Goal: Information Seeking & Learning: Learn about a topic

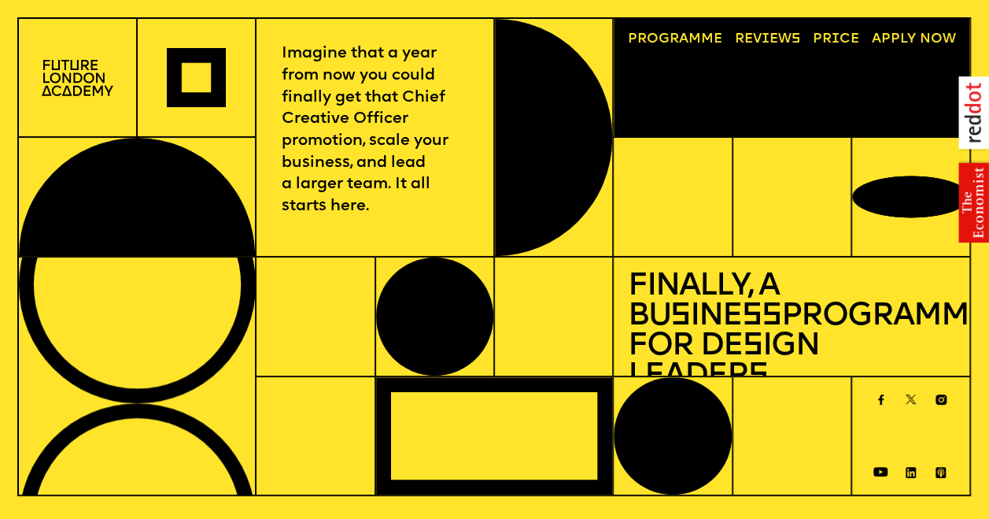
click at [830, 42] on link "Price" at bounding box center [836, 40] width 60 height 28
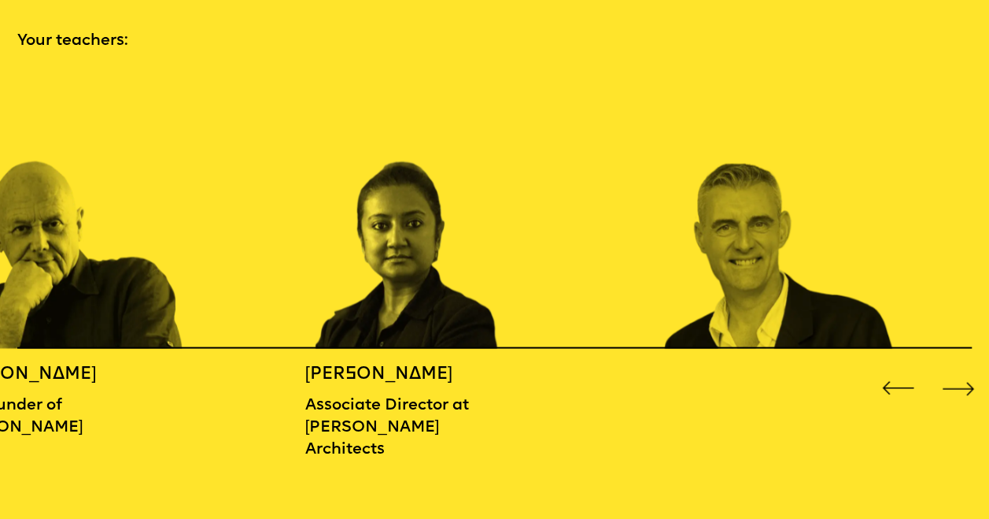
scroll to position [1520, 0]
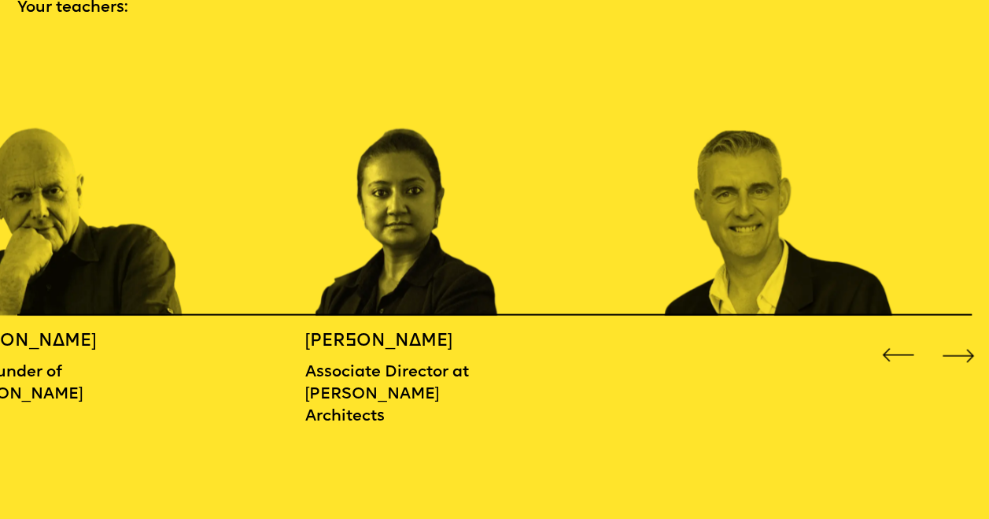
click at [956, 346] on div "Next slide" at bounding box center [957, 354] width 39 height 39
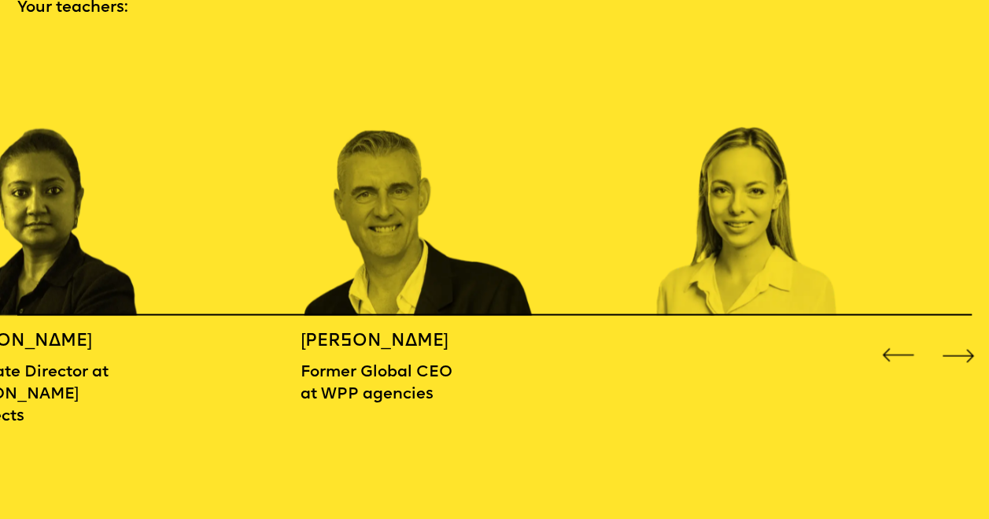
click at [956, 346] on div "Next slide" at bounding box center [957, 354] width 39 height 39
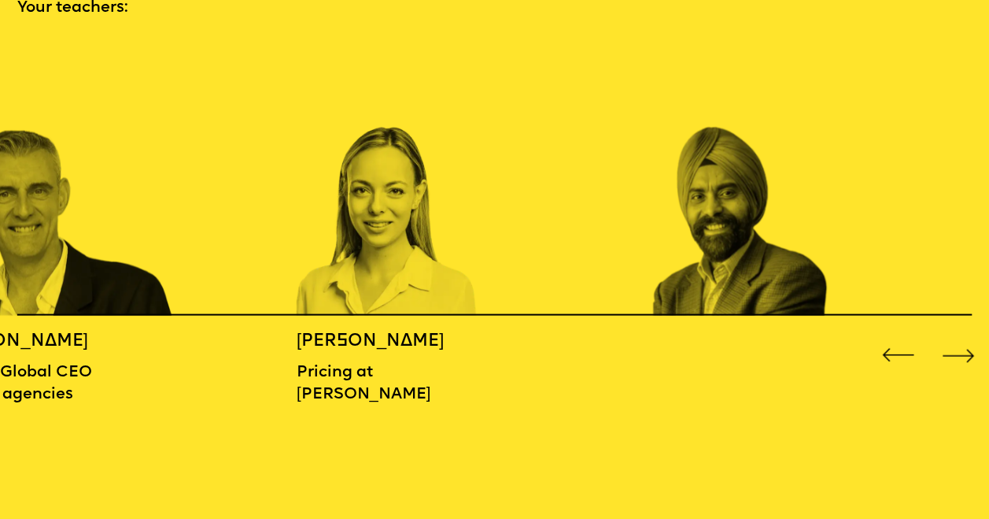
click at [956, 346] on div "Next slide" at bounding box center [957, 354] width 39 height 39
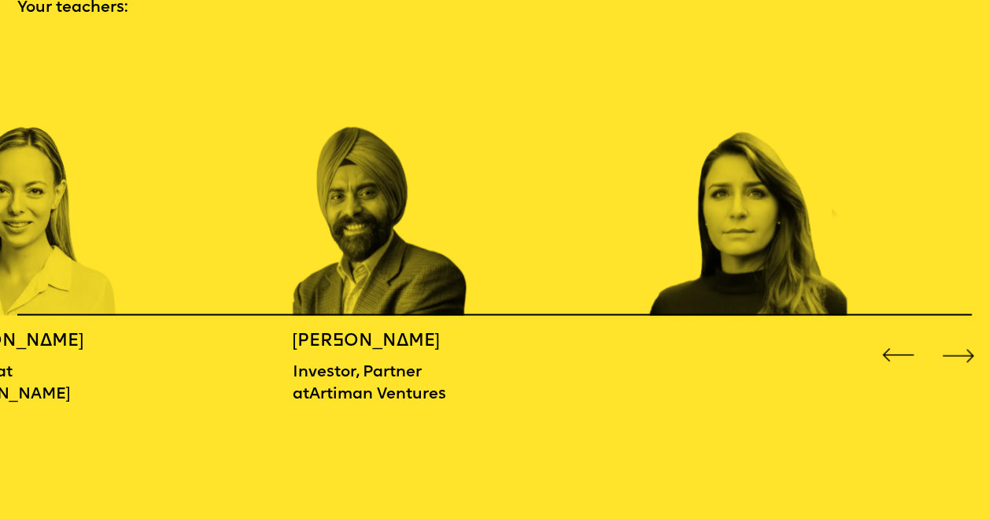
click at [956, 346] on div "Next slide" at bounding box center [957, 354] width 39 height 39
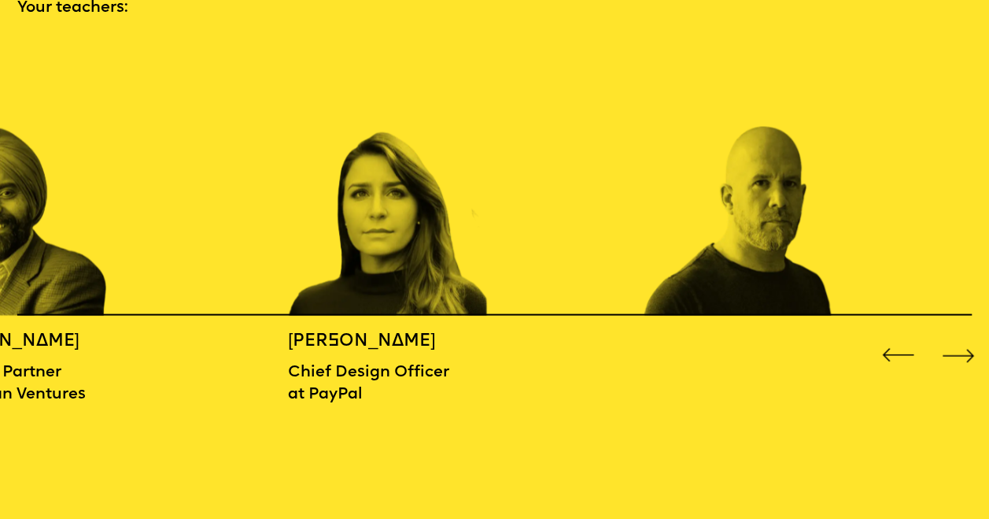
click at [956, 346] on div "Next slide" at bounding box center [957, 354] width 39 height 39
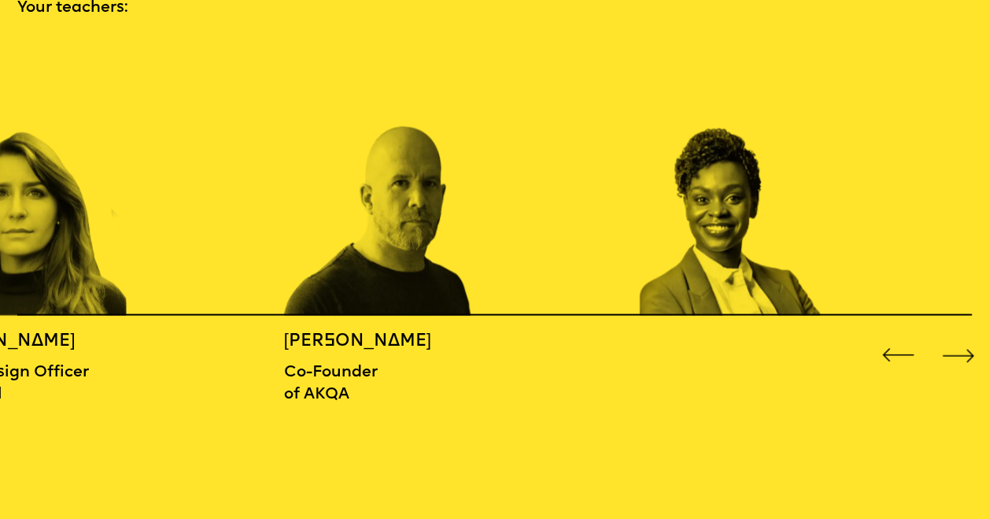
click at [956, 346] on div "Next slide" at bounding box center [957, 354] width 39 height 39
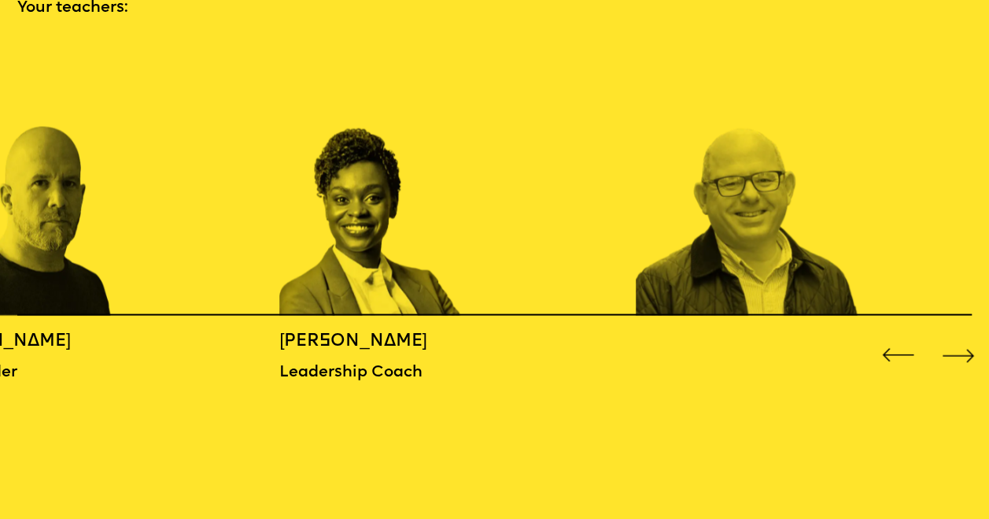
click at [956, 346] on div "Next slide" at bounding box center [957, 354] width 39 height 39
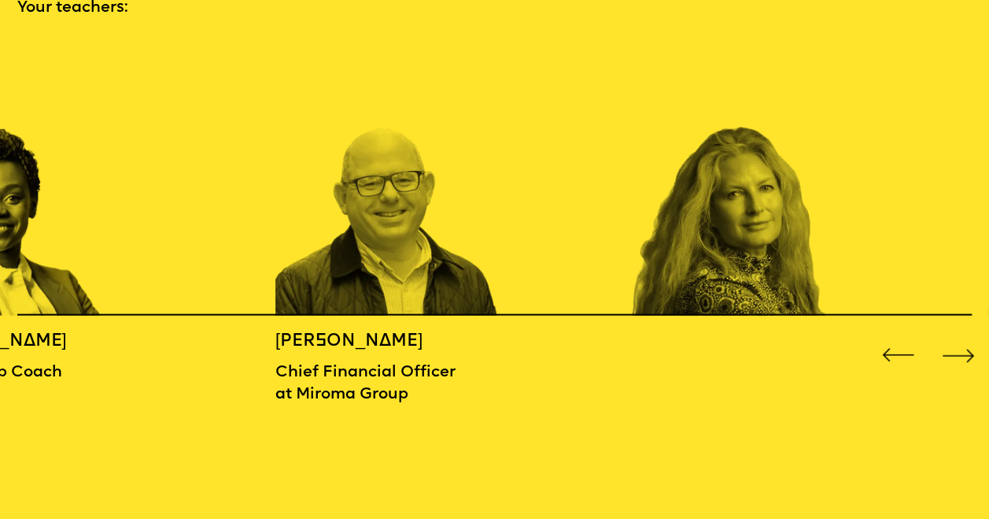
click at [956, 346] on div "Next slide" at bounding box center [957, 354] width 39 height 39
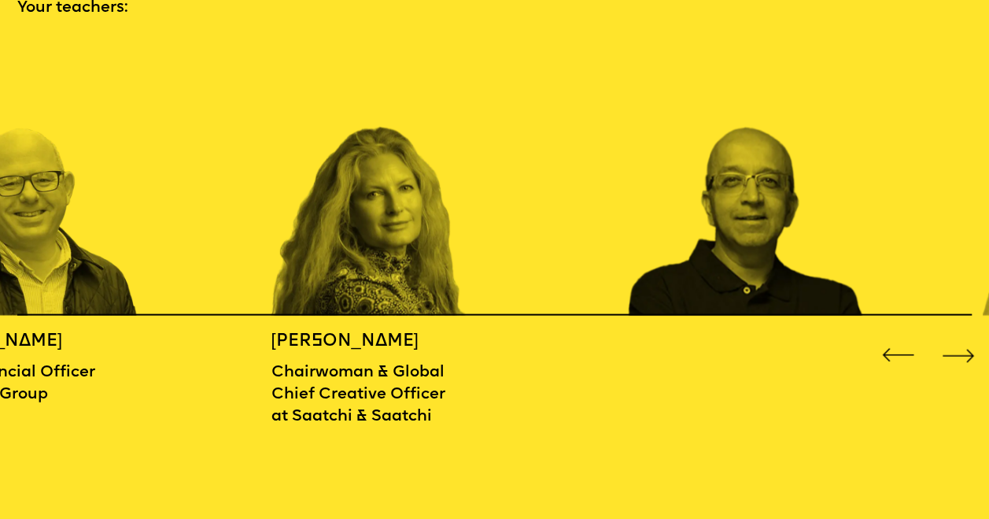
click at [956, 346] on div "Next slide" at bounding box center [957, 354] width 39 height 39
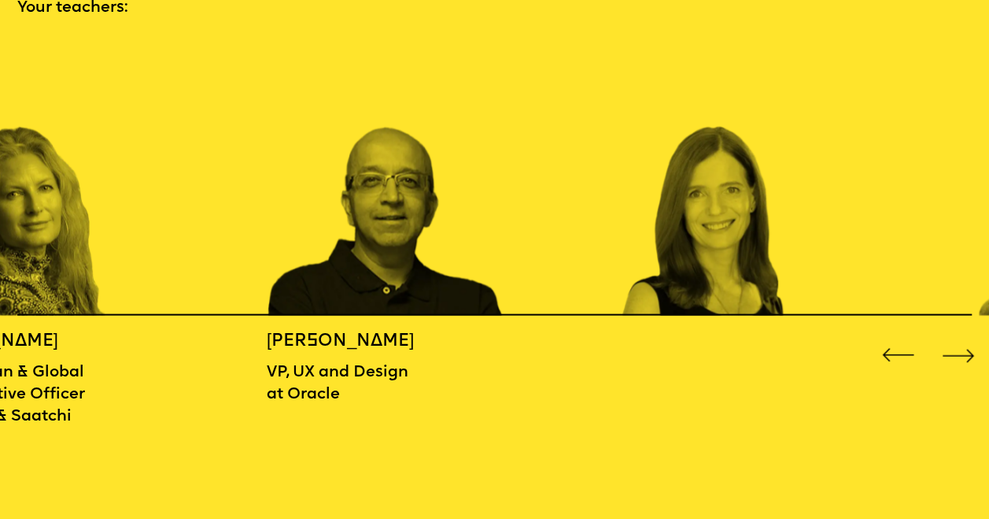
click at [956, 346] on div "Next slide" at bounding box center [957, 354] width 39 height 39
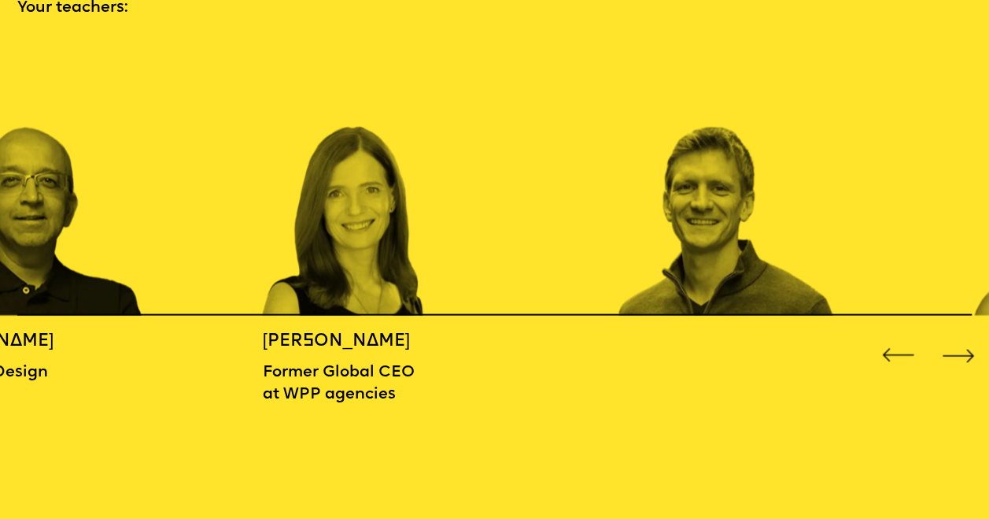
click at [956, 346] on div "Next slide" at bounding box center [957, 354] width 39 height 39
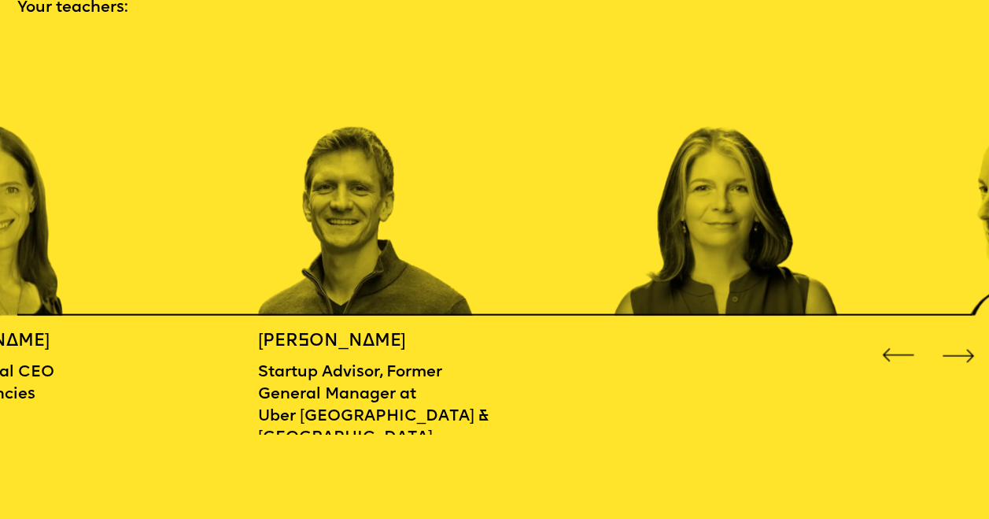
click at [956, 346] on div "Next slide" at bounding box center [957, 354] width 39 height 39
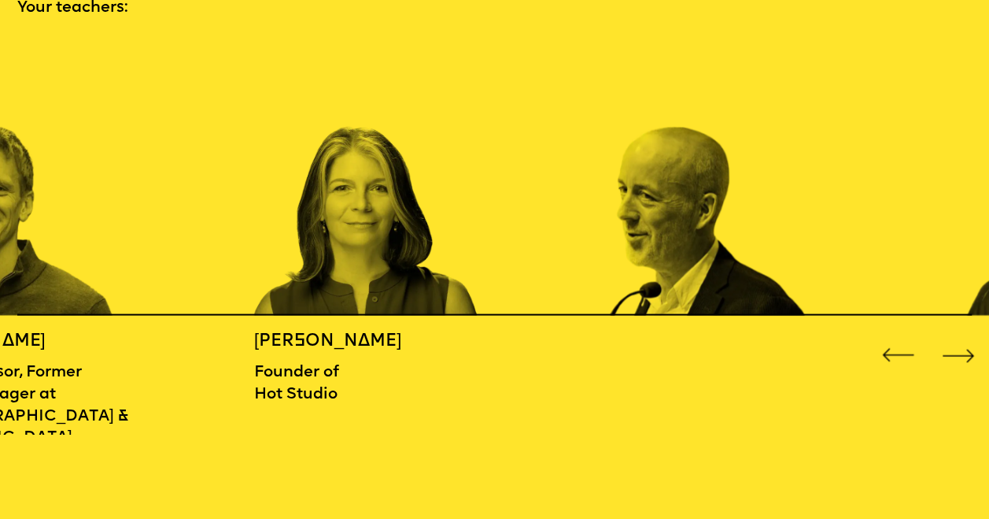
click at [956, 346] on div "Next slide" at bounding box center [957, 354] width 39 height 39
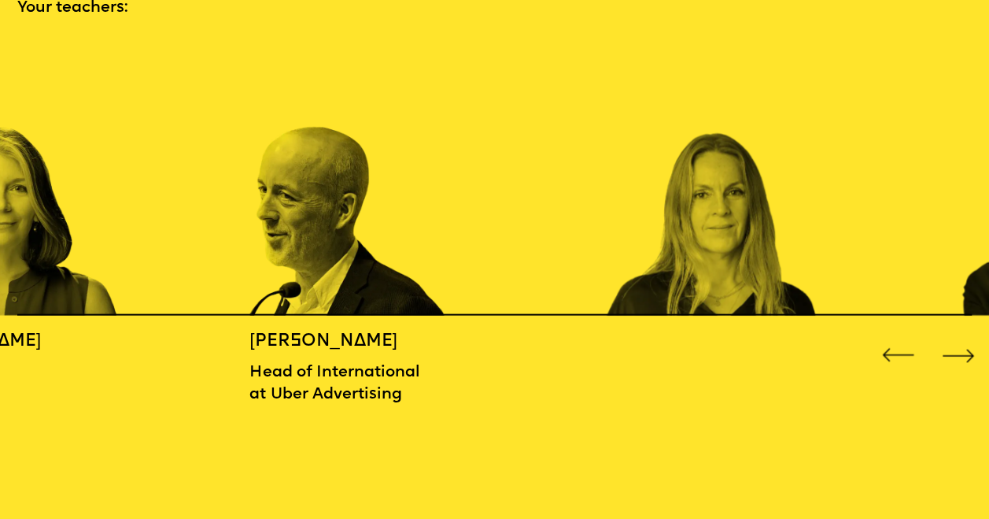
click at [956, 346] on div "Next slide" at bounding box center [957, 354] width 39 height 39
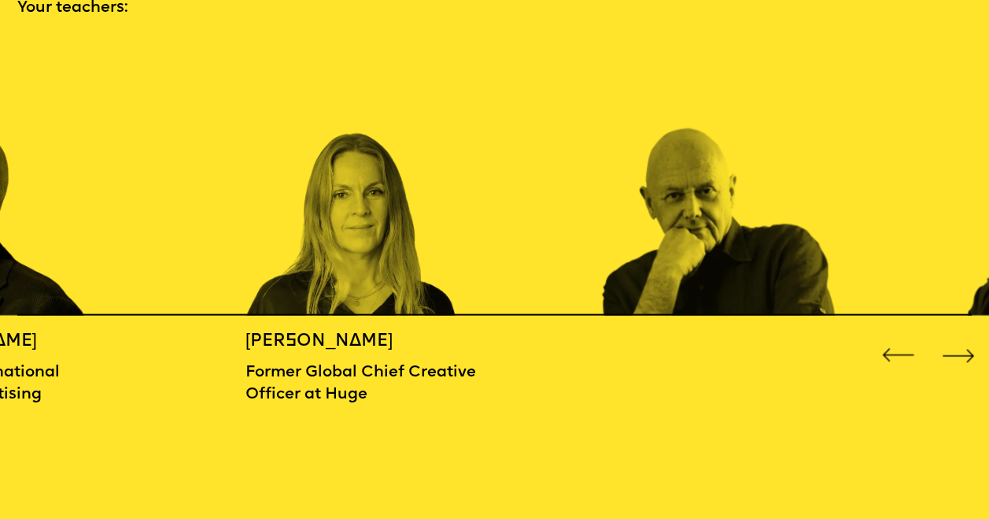
click at [956, 346] on div "Next slide" at bounding box center [957, 354] width 39 height 39
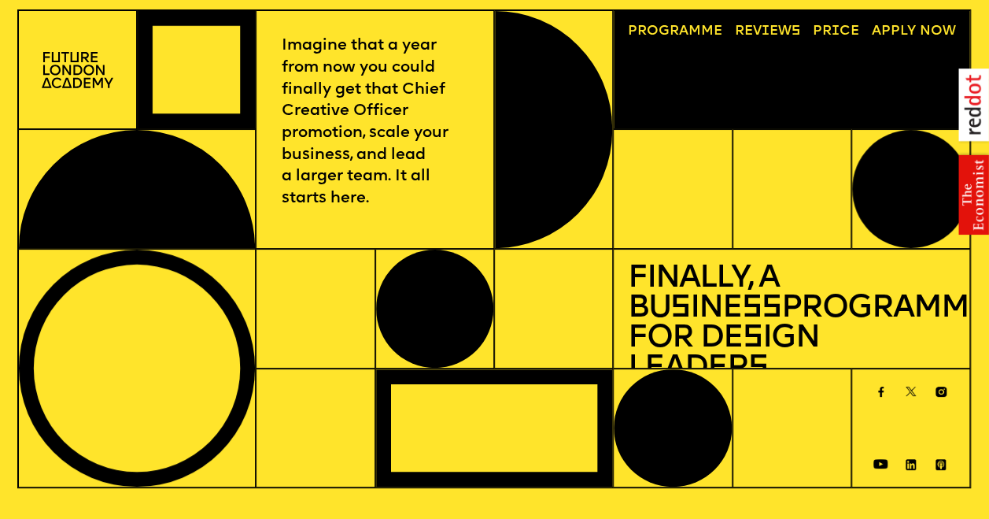
scroll to position [0, 0]
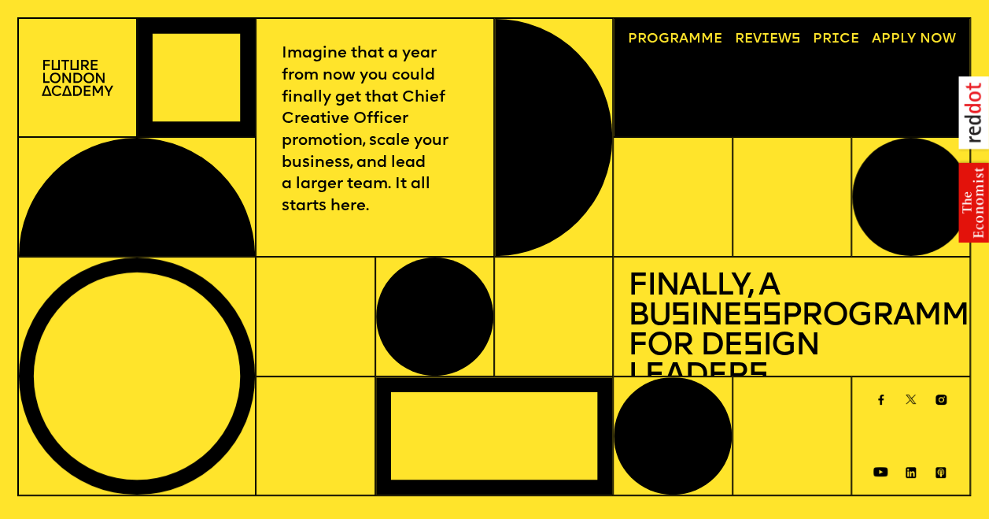
click at [691, 35] on link "Progr a mme" at bounding box center [675, 40] width 108 height 28
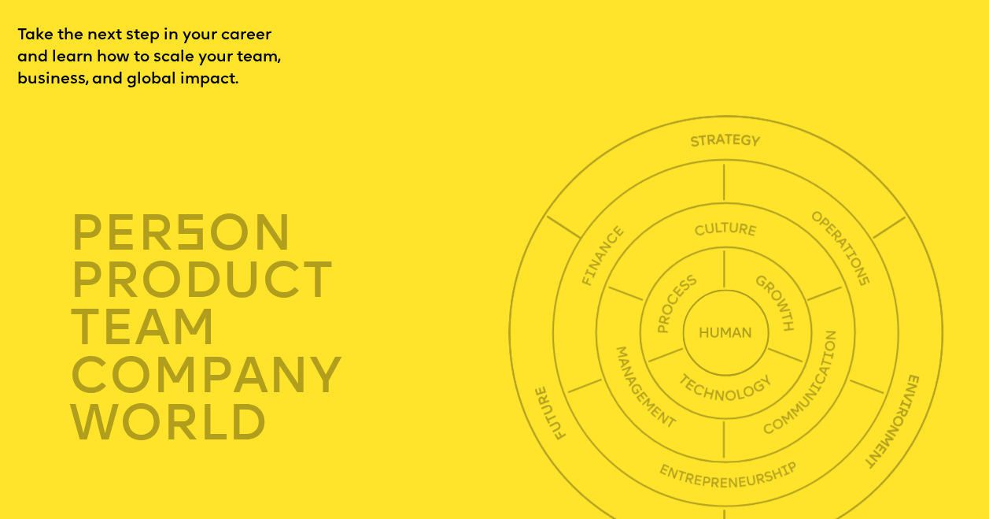
scroll to position [3447, 0]
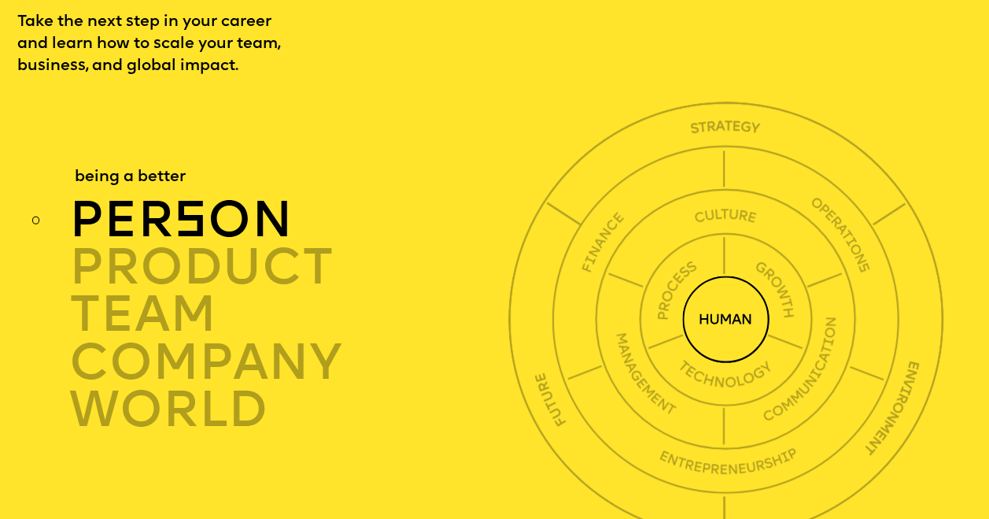
click at [707, 356] on img at bounding box center [725, 318] width 87 height 87
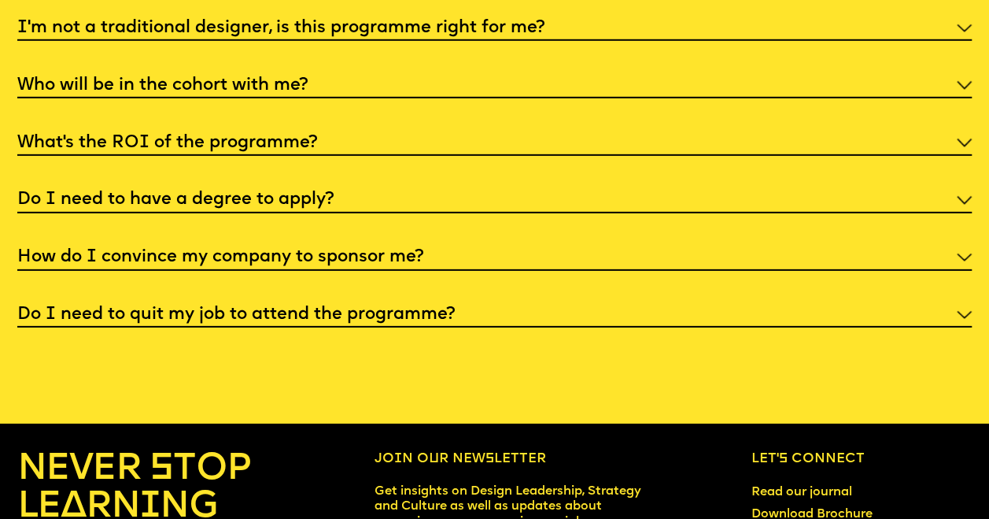
scroll to position [5257, 0]
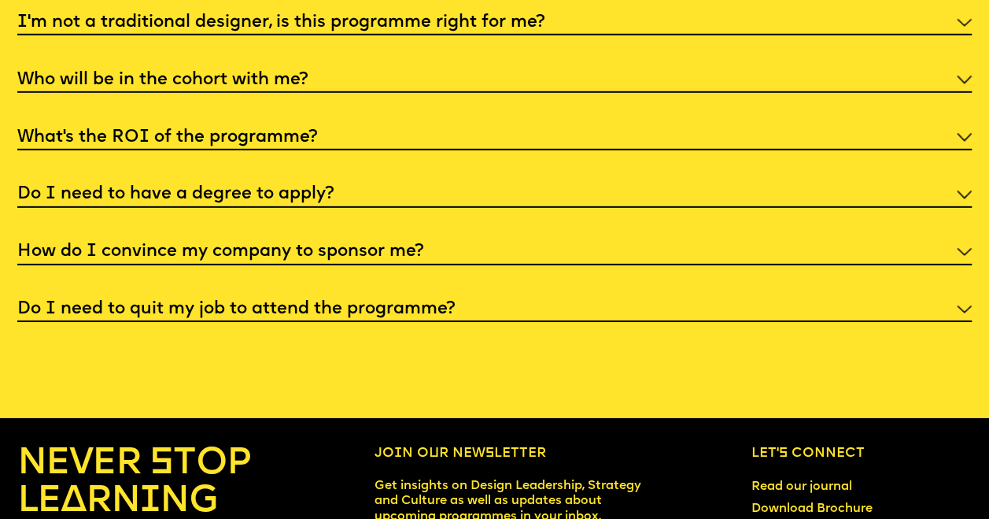
click at [961, 199] on img at bounding box center [964, 194] width 15 height 9
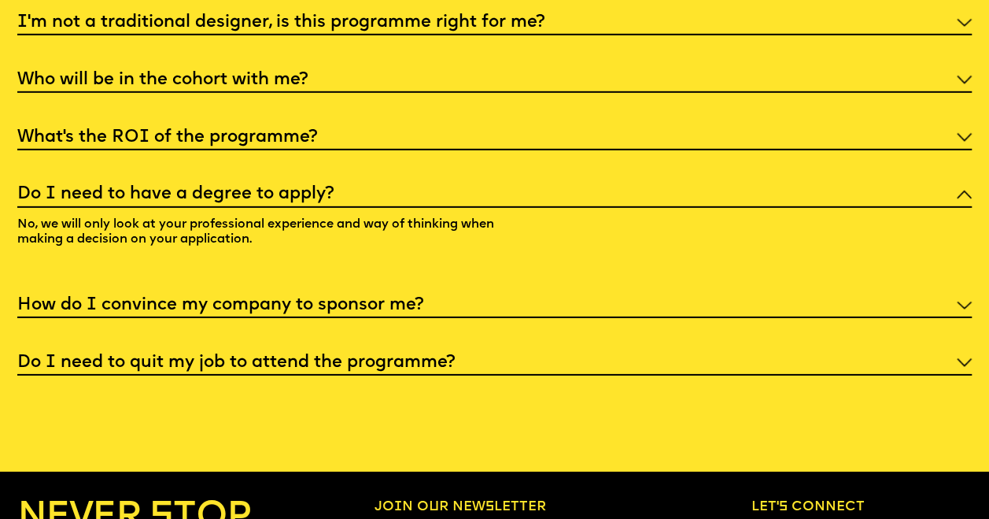
click at [967, 310] on img at bounding box center [964, 305] width 15 height 9
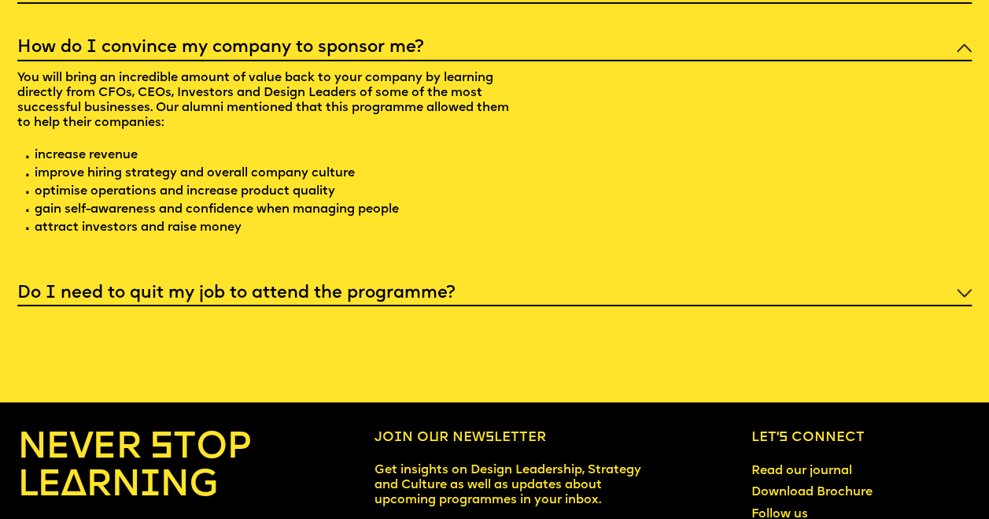
scroll to position [5493, 0]
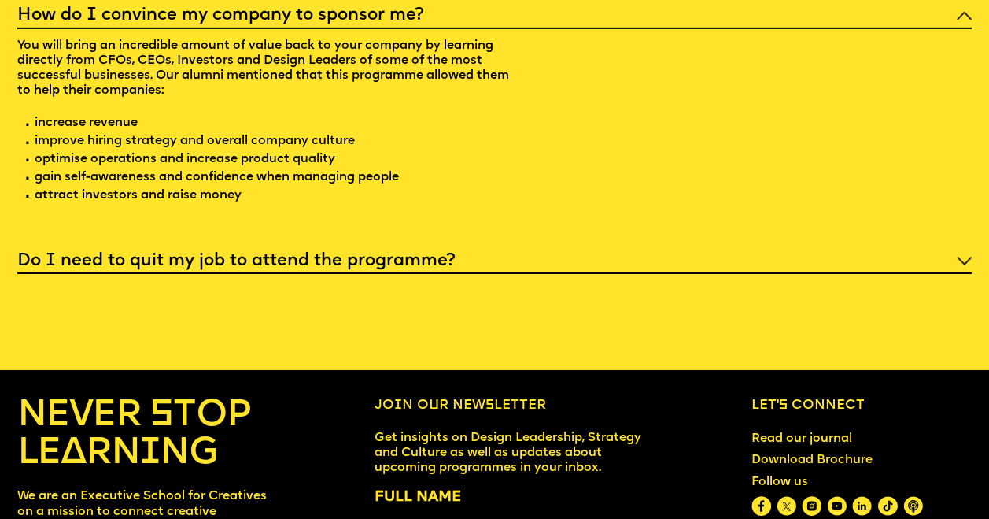
click at [955, 274] on div "Do I need to quit my job to attend the programme?" at bounding box center [494, 260] width 955 height 28
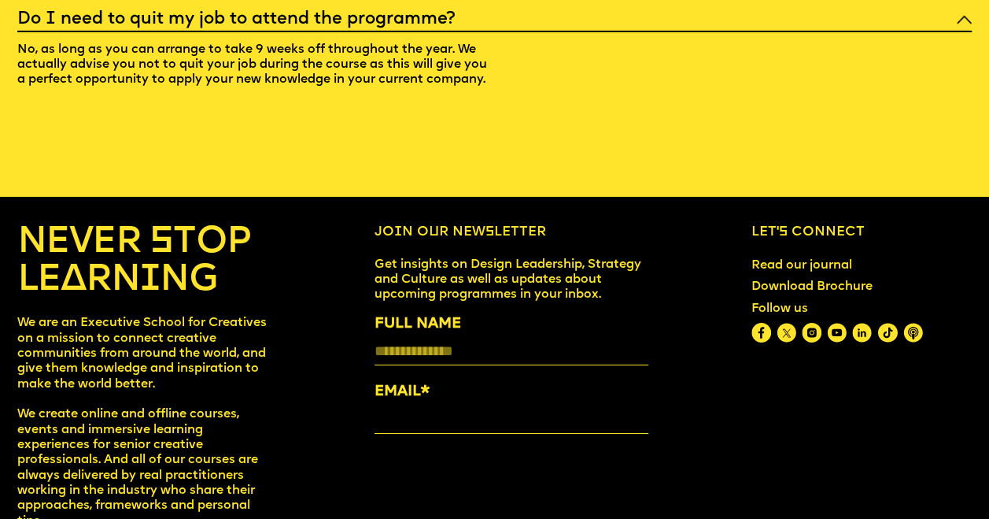
scroll to position [5356, 0]
